Goal: Information Seeking & Learning: Learn about a topic

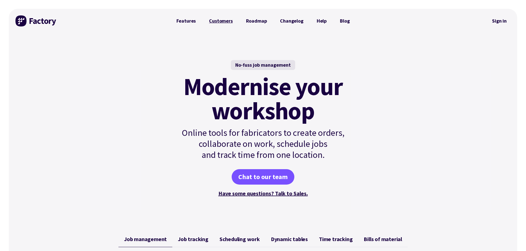
click at [224, 18] on link "Customers" at bounding box center [220, 20] width 37 height 11
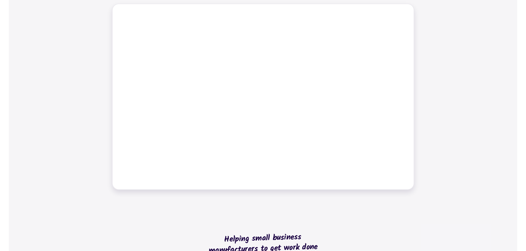
scroll to position [277, 0]
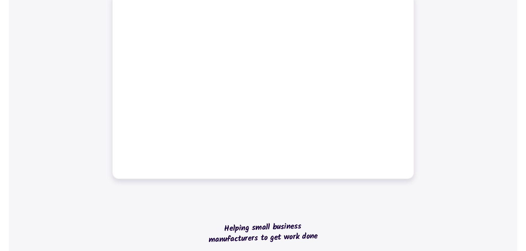
click at [98, 141] on div "Job management Job tracking Scheduling work Dynamic tables Time tracking Bills …" at bounding box center [263, 67] width 508 height 238
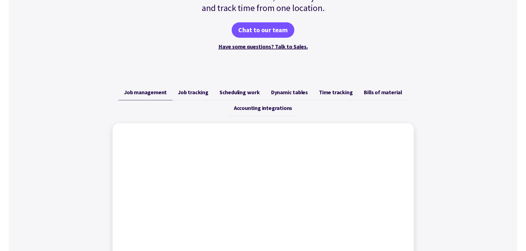
scroll to position [134, 0]
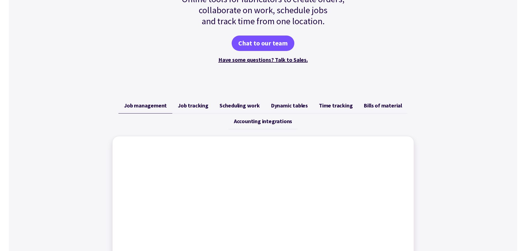
click at [193, 101] on link "Job tracking" at bounding box center [193, 106] width 42 height 16
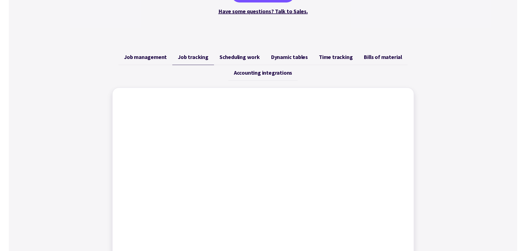
scroll to position [189, 0]
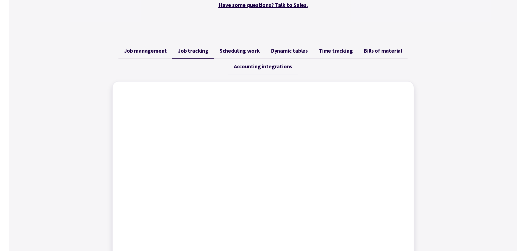
click at [251, 50] on span "Scheduling work" at bounding box center [239, 50] width 40 height 7
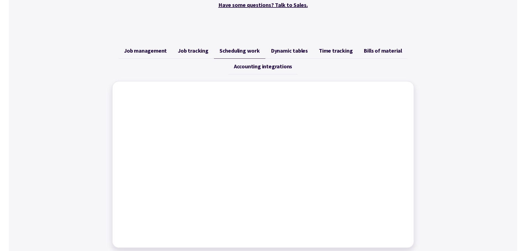
click at [196, 56] on link "Job tracking" at bounding box center [193, 51] width 42 height 16
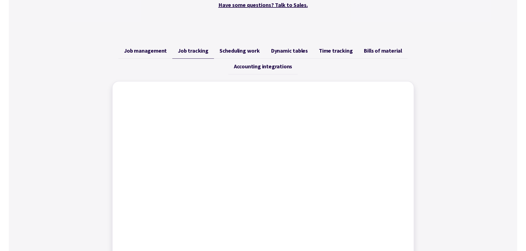
click at [250, 54] on span "Scheduling work" at bounding box center [239, 50] width 40 height 7
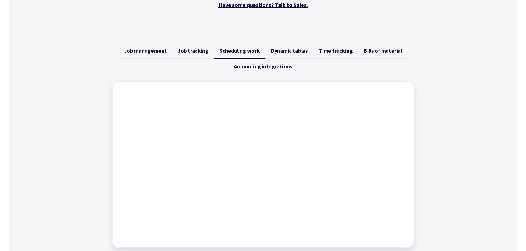
click at [292, 52] on span "Dynamic tables" at bounding box center [289, 50] width 37 height 7
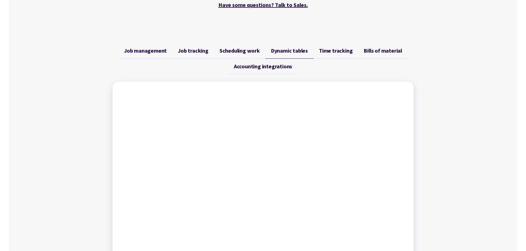
click at [336, 50] on span "Time tracking" at bounding box center [336, 50] width 34 height 7
click at [390, 50] on span "Bills of material" at bounding box center [382, 50] width 38 height 7
click at [268, 70] on link "Accounting integrations" at bounding box center [262, 67] width 69 height 16
click at [373, 47] on link "Bills of material" at bounding box center [382, 51] width 49 height 16
click at [171, 51] on link "Job management" at bounding box center [145, 51] width 54 height 16
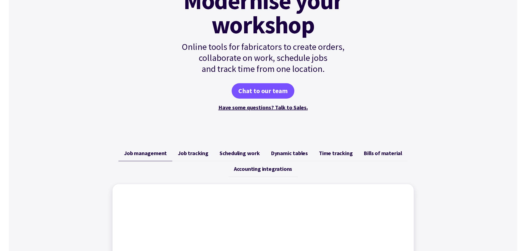
scroll to position [0, 0]
